Goal: Transaction & Acquisition: Obtain resource

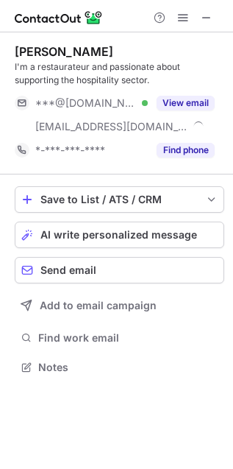
scroll to position [357, 233]
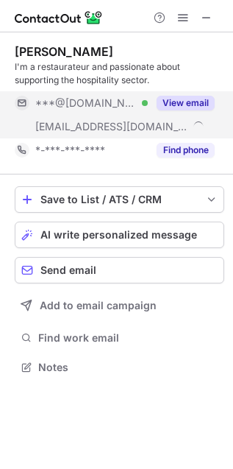
click at [180, 99] on button "View email" at bounding box center [186, 103] width 58 height 15
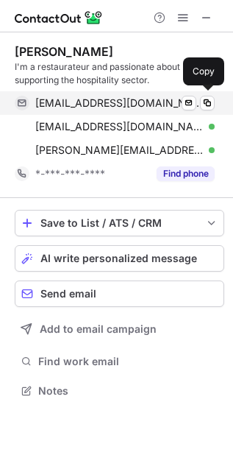
click at [110, 94] on div "napier85@gmail.com Verified Send email Copy" at bounding box center [115, 103] width 200 height 24
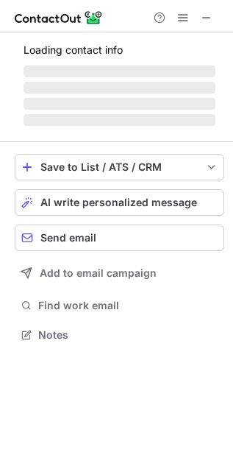
scroll to position [325, 233]
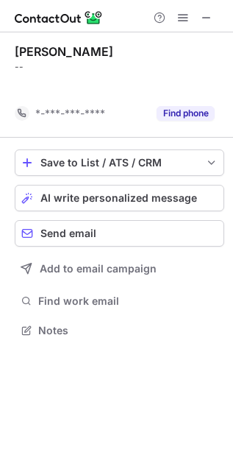
scroll to position [7, 7]
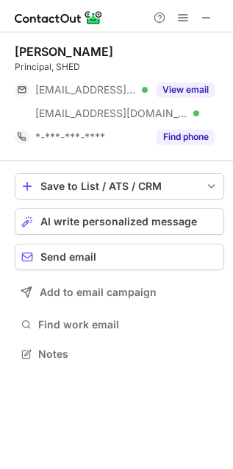
scroll to position [344, 233]
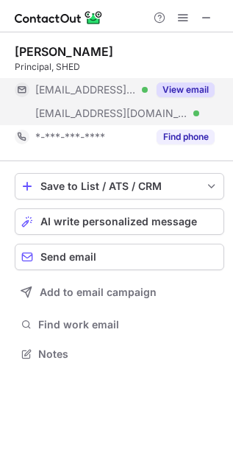
click at [126, 107] on span "[EMAIL_ADDRESS][DOMAIN_NAME]" at bounding box center [111, 113] width 153 height 13
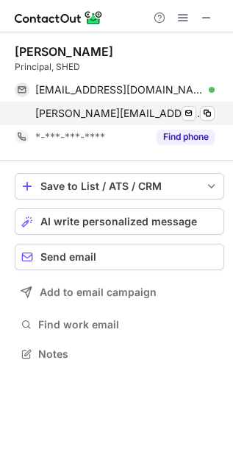
click at [82, 110] on span "[PERSON_NAME][EMAIL_ADDRESS][DOMAIN_NAME]" at bounding box center [119, 113] width 169 height 13
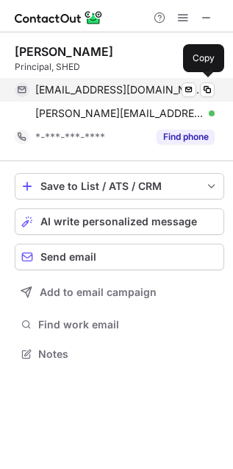
click at [91, 82] on div "[EMAIL_ADDRESS][DOMAIN_NAME] Verified Send email Copy" at bounding box center [115, 90] width 200 height 24
click at [79, 91] on span "[EMAIL_ADDRESS][DOMAIN_NAME]" at bounding box center [119, 89] width 169 height 13
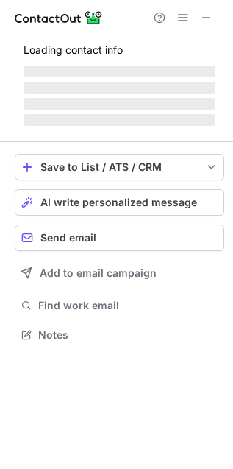
scroll to position [344, 233]
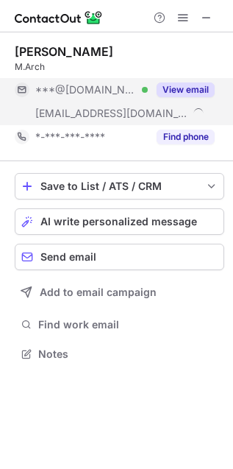
click at [130, 97] on div "***@[DOMAIN_NAME] Verified" at bounding box center [81, 90] width 133 height 24
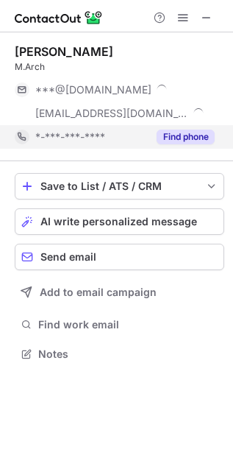
scroll to position [367, 233]
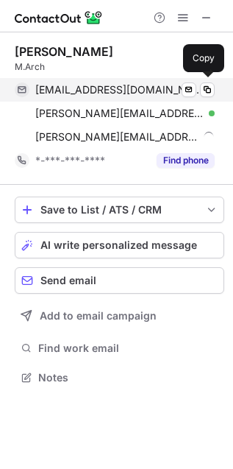
click at [92, 89] on span "[EMAIL_ADDRESS][DOMAIN_NAME]" at bounding box center [119, 89] width 169 height 13
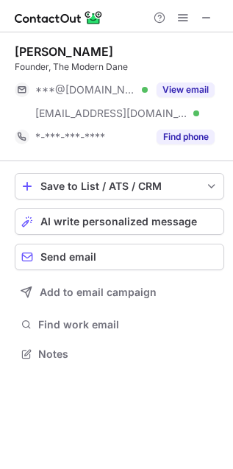
scroll to position [344, 233]
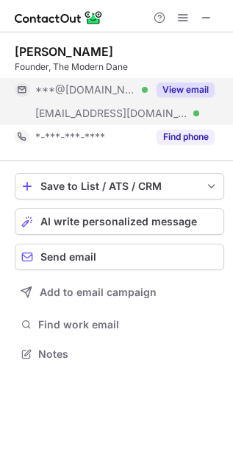
click at [123, 109] on span "***@geneva10.com" at bounding box center [111, 113] width 153 height 13
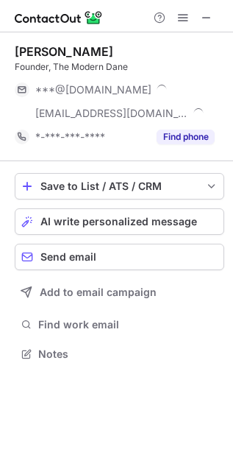
scroll to position [367, 233]
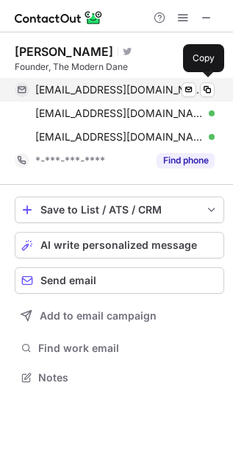
click at [109, 85] on span "jacobandsager@gmail.com" at bounding box center [119, 89] width 169 height 13
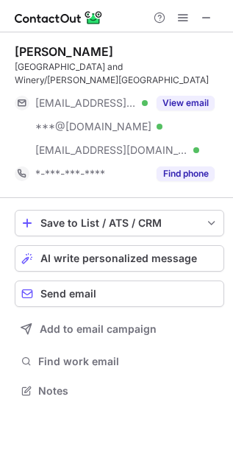
scroll to position [380, 233]
